Goal: Transaction & Acquisition: Book appointment/travel/reservation

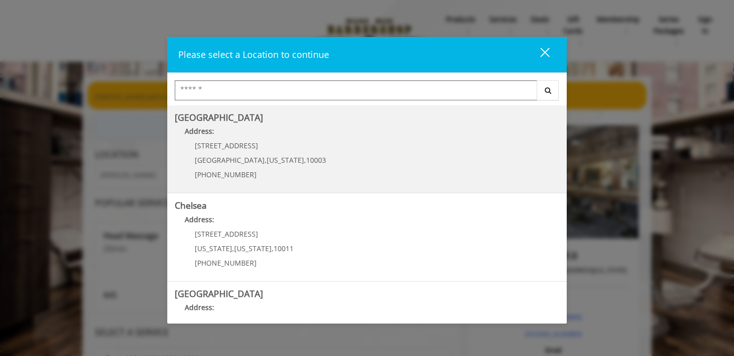
scroll to position [5, 0]
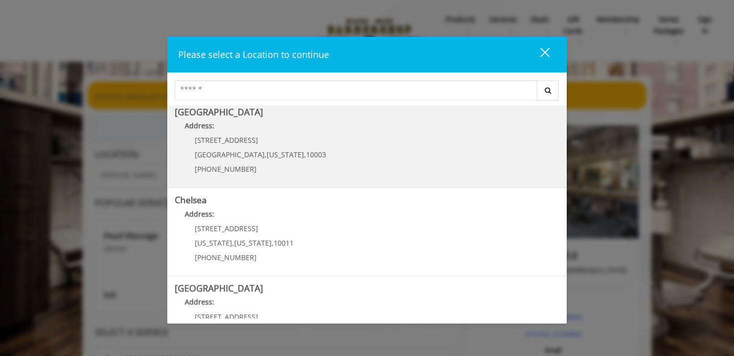
click at [291, 177] on div "60 E 8th St Manhattan , New York , 10003 (212) 598-1840" at bounding box center [253, 157] width 156 height 43
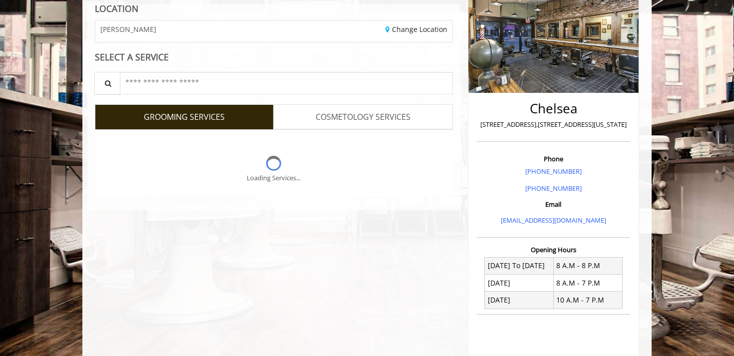
scroll to position [148, 0]
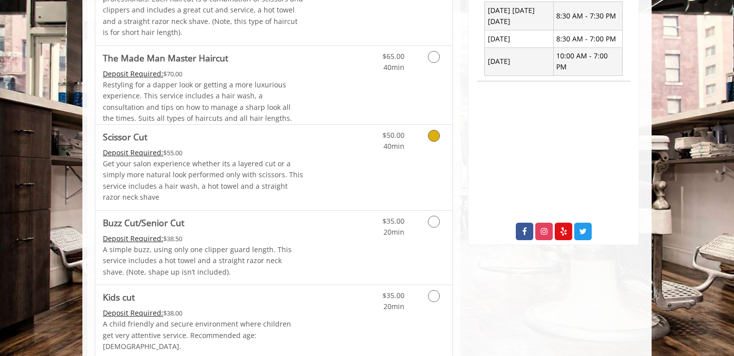
click at [319, 168] on link "Discounted Price" at bounding box center [333, 167] width 59 height 85
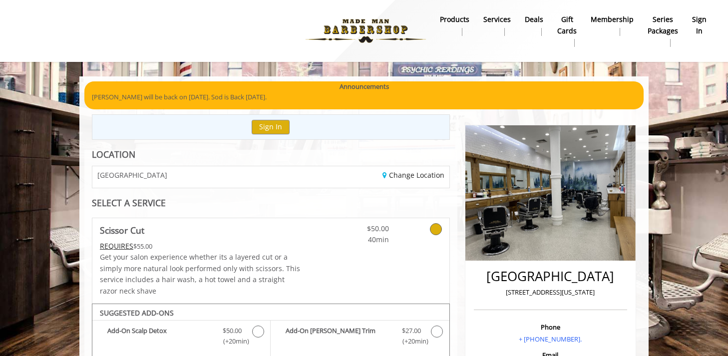
click at [193, 180] on div "GREENWICH VILLAGE" at bounding box center [178, 176] width 186 height 21
click at [417, 173] on link "Change Location" at bounding box center [414, 174] width 62 height 9
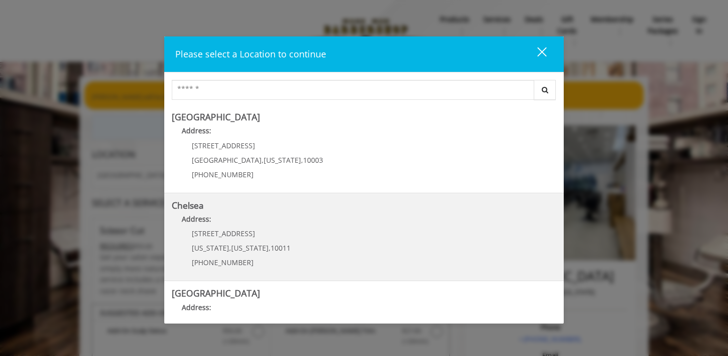
click at [262, 220] on p "Address:" at bounding box center [364, 222] width 385 height 16
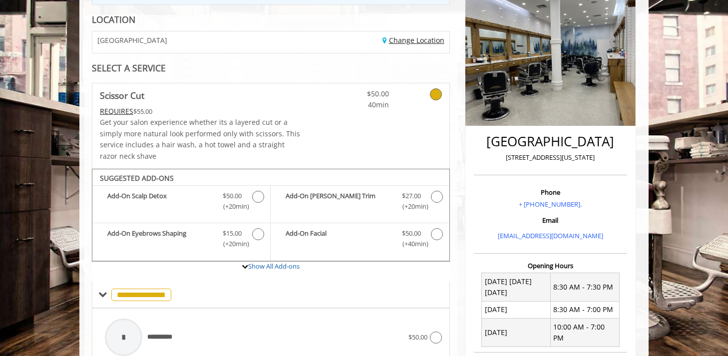
scroll to position [138, 0]
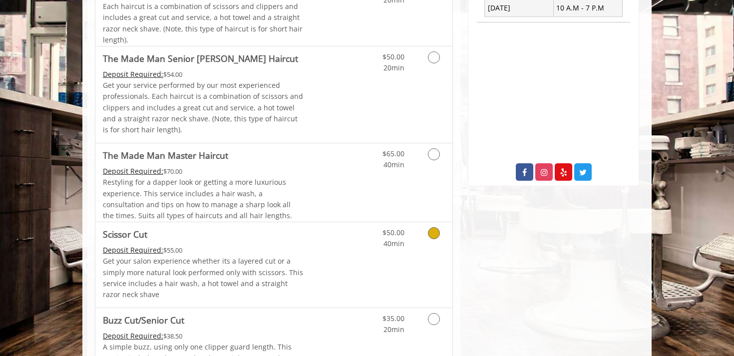
click at [242, 248] on div "Deposit Required: $55.00" at bounding box center [203, 250] width 201 height 11
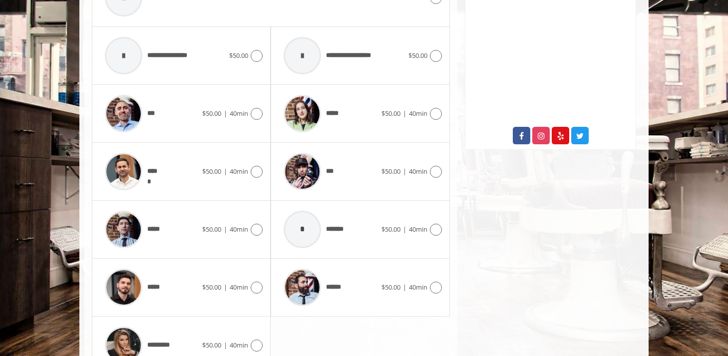
click at [370, 118] on div "*****" at bounding box center [330, 113] width 102 height 47
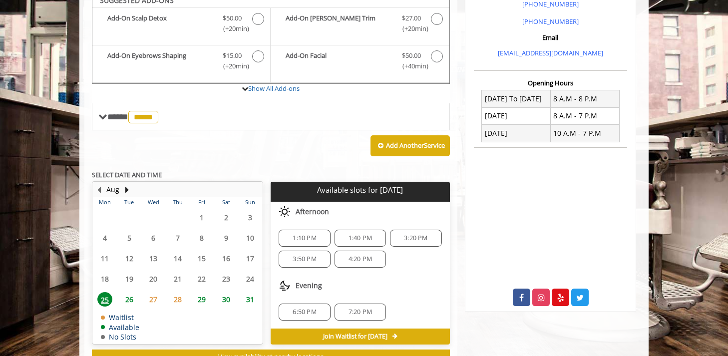
scroll to position [312, 0]
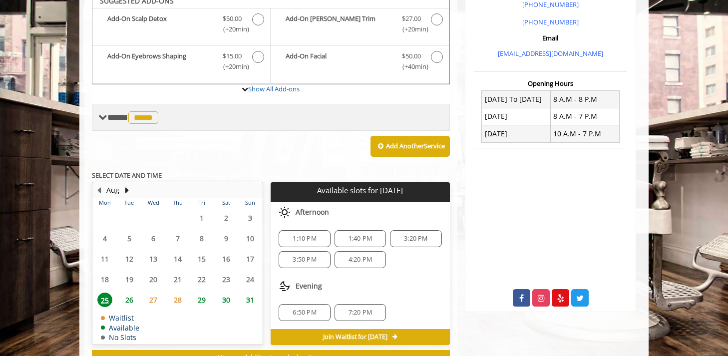
click at [101, 114] on span at bounding box center [102, 117] width 9 height 9
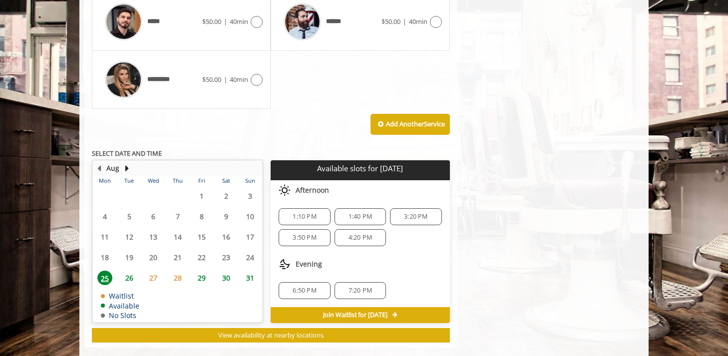
scroll to position [736, 0]
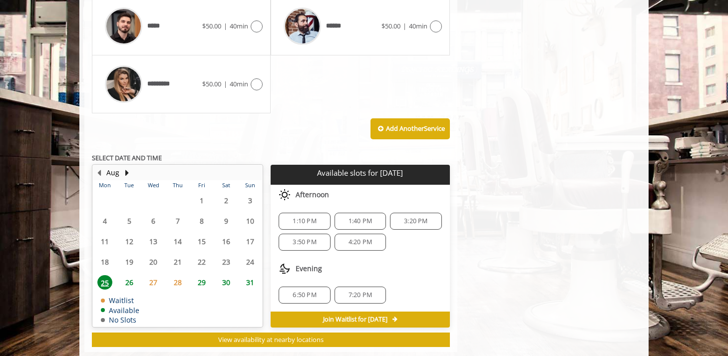
click at [284, 281] on div "6:50 PM 7:20 PM" at bounding box center [360, 295] width 179 height 33
click at [276, 287] on div "6:50 PM 7:20 PM" at bounding box center [360, 295] width 179 height 33
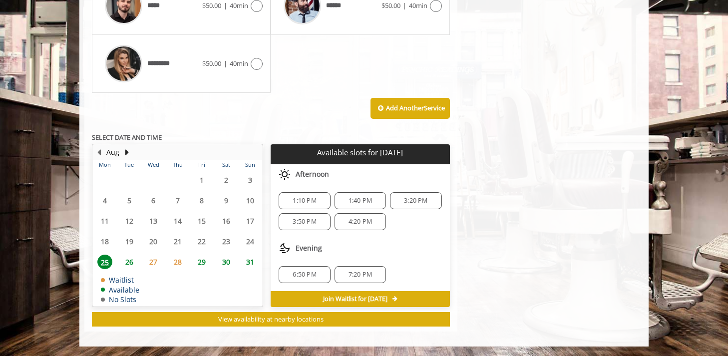
click at [267, 262] on div "Aug Mon Tue Wed Thu Fri Sat Sun 28 29 30 31 1 2 3 4 5 6 7 8 9 10 11 12 13 14 15…" at bounding box center [181, 225] width 179 height 163
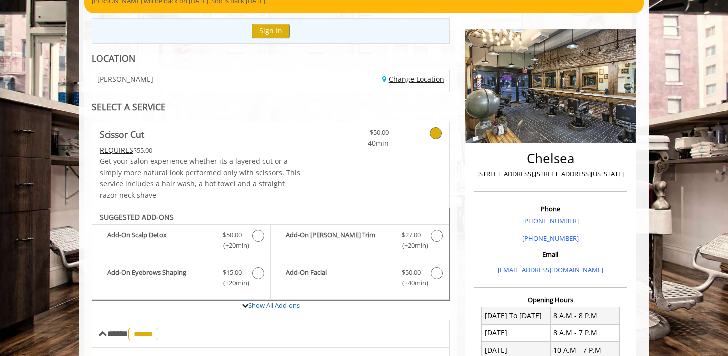
scroll to position [88, 0]
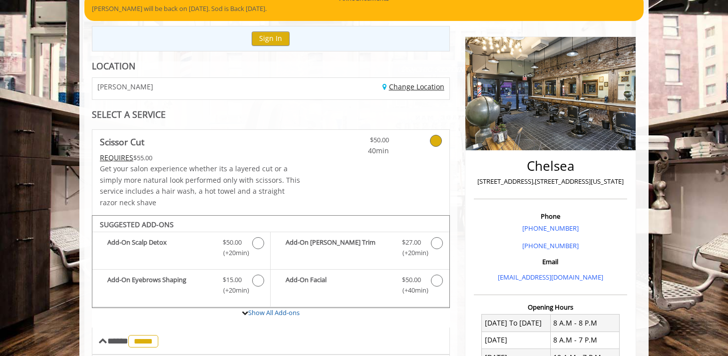
click at [407, 89] on link "Change Location" at bounding box center [414, 86] width 62 height 9
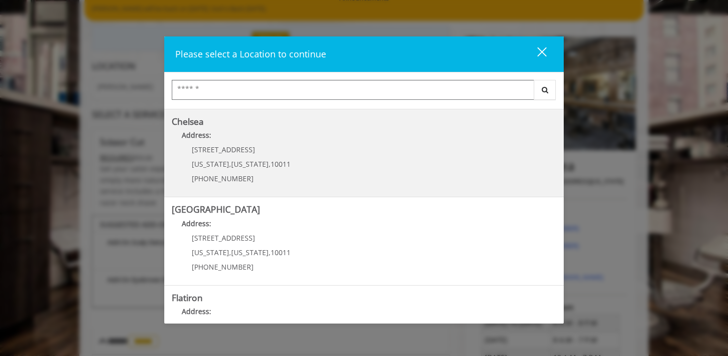
scroll to position [84, 0]
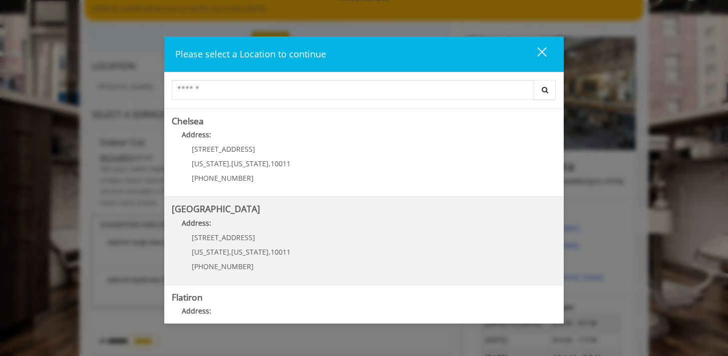
click at [196, 238] on span "[STREET_ADDRESS]" at bounding box center [223, 237] width 63 height 9
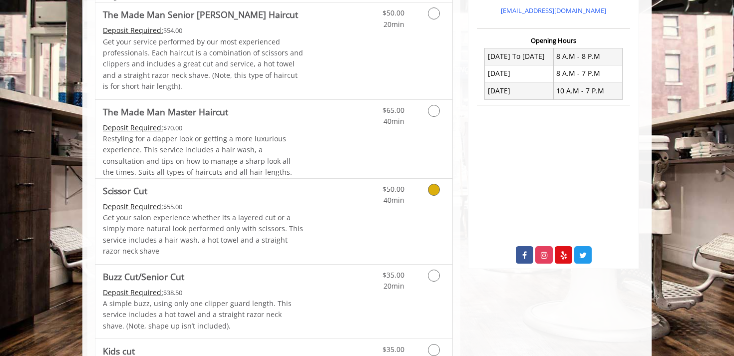
click at [249, 216] on p "Get your salon experience whether its a layered cut or a simply more natural lo…" at bounding box center [203, 234] width 201 height 45
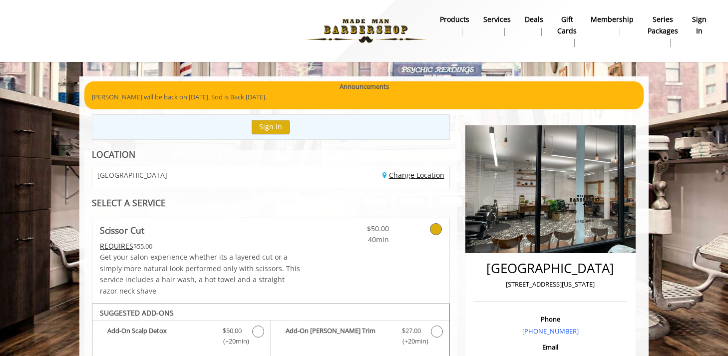
click at [424, 172] on link "Change Location" at bounding box center [414, 174] width 62 height 9
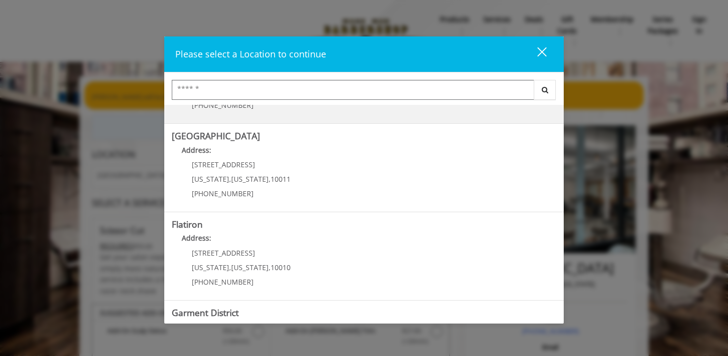
scroll to position [158, 0]
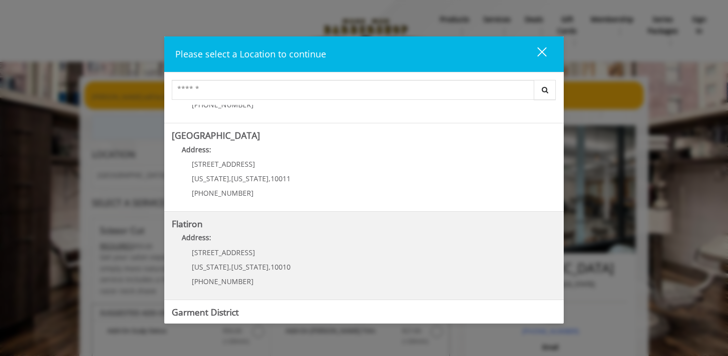
click at [291, 238] on "Address:" at bounding box center [364, 240] width 385 height 16
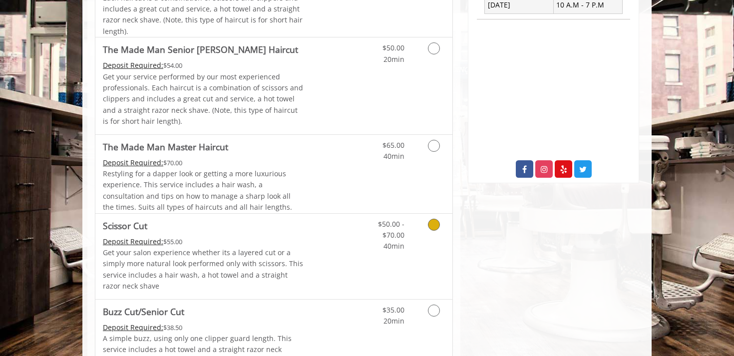
click at [246, 259] on p "Get your salon experience whether its a layered cut or a simply more natural lo…" at bounding box center [203, 269] width 201 height 45
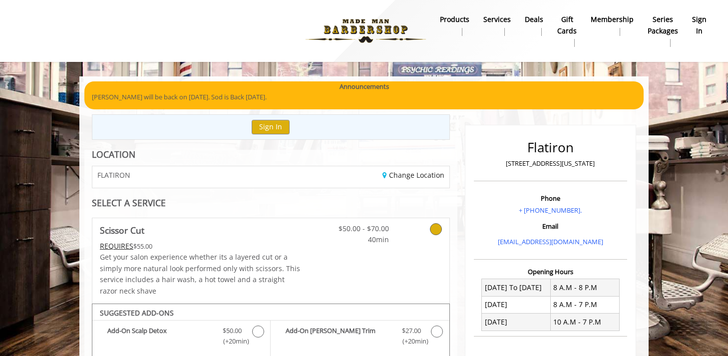
click at [224, 170] on div "FLATIRON" at bounding box center [178, 176] width 186 height 21
click at [419, 177] on link "Change Location" at bounding box center [414, 174] width 62 height 9
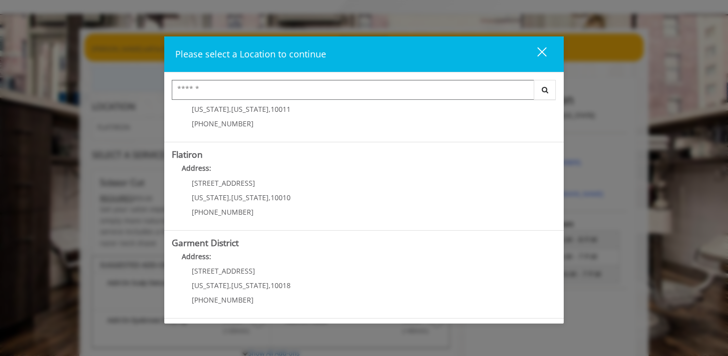
scroll to position [70, 0]
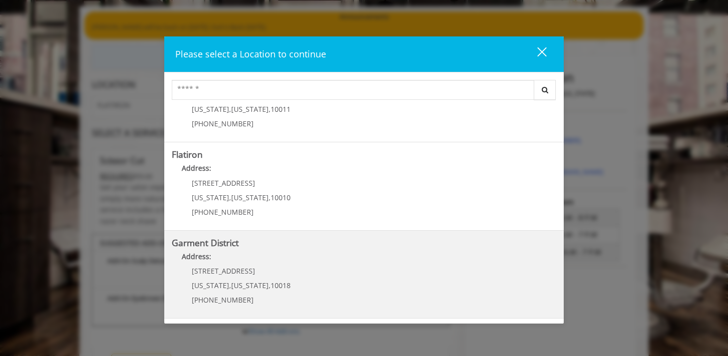
click at [250, 265] on District "Address:" at bounding box center [364, 259] width 385 height 16
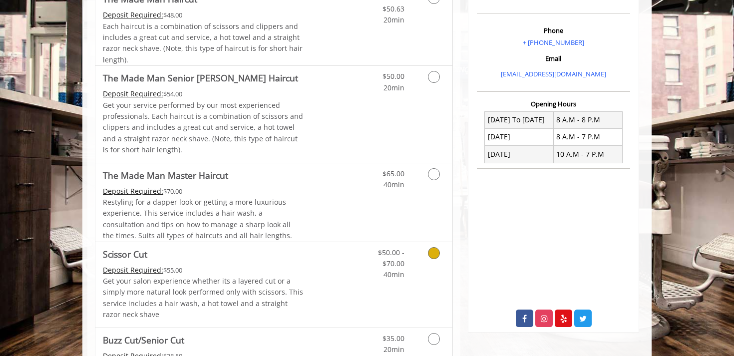
click at [255, 280] on p "Get your salon experience whether its a layered cut or a simply more natural lo…" at bounding box center [203, 298] width 201 height 45
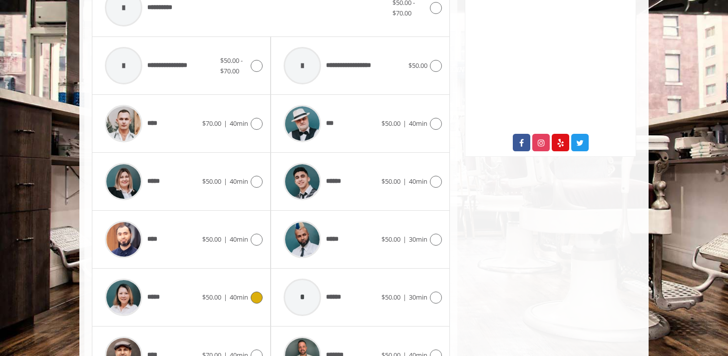
scroll to position [525, 0]
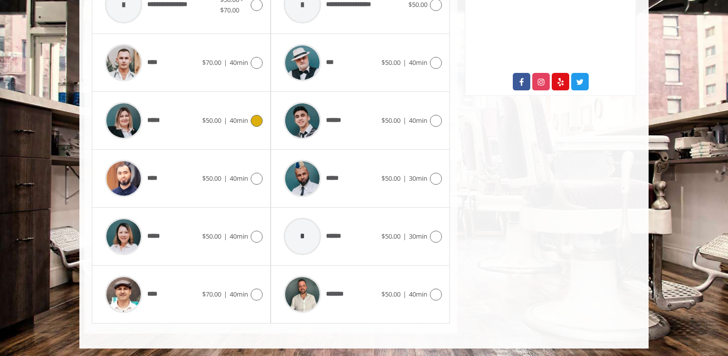
click at [191, 135] on div "*****" at bounding box center [151, 120] width 102 height 47
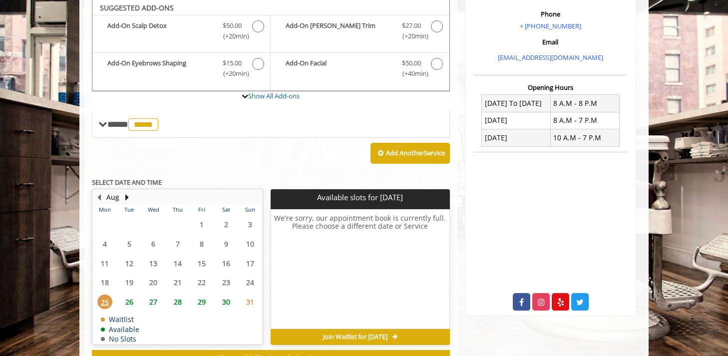
scroll to position [304, 0]
